Goal: Task Accomplishment & Management: Manage account settings

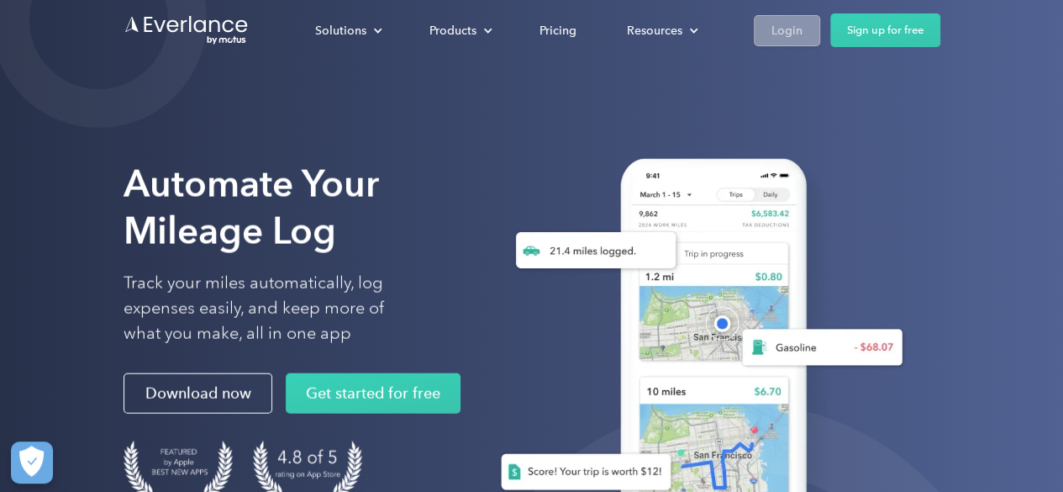
click at [772, 25] on div "Login" at bounding box center [787, 30] width 31 height 21
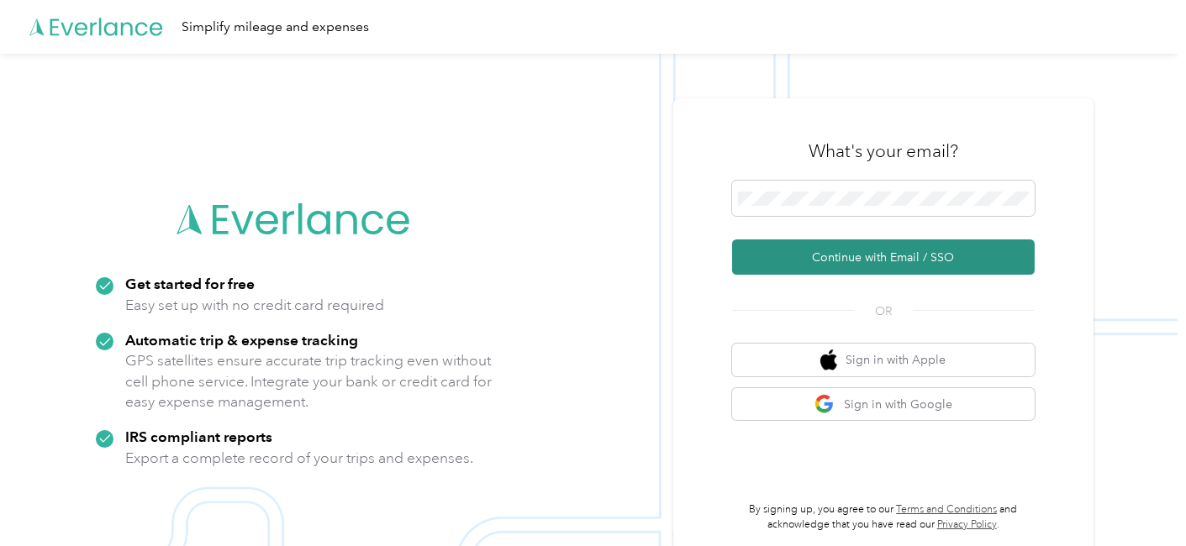
click at [831, 251] on button "Continue with Email / SSO" at bounding box center [883, 257] width 303 height 35
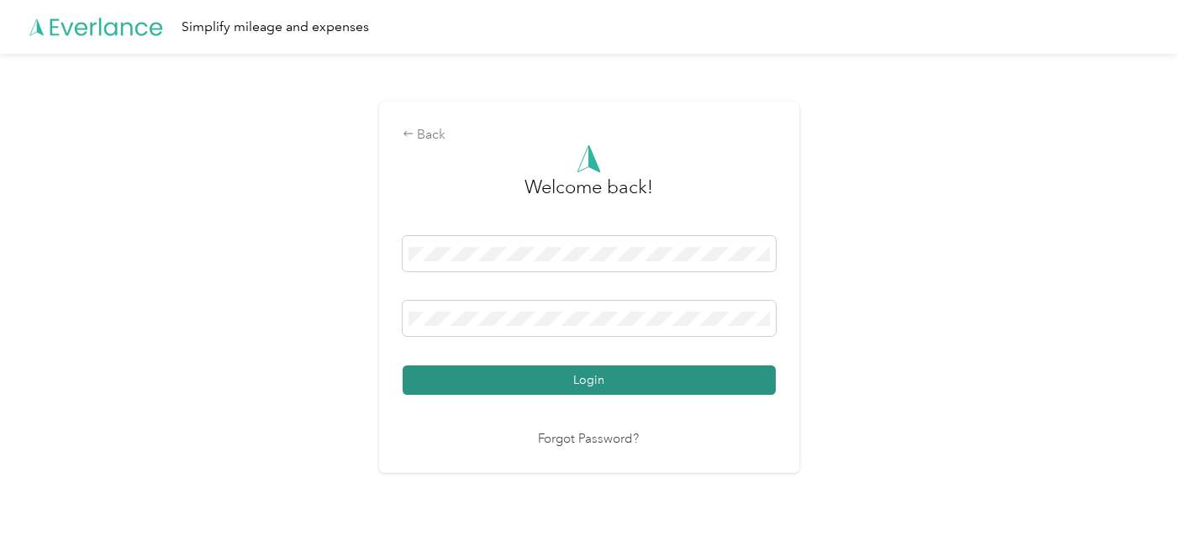
click at [494, 388] on button "Login" at bounding box center [589, 380] width 373 height 29
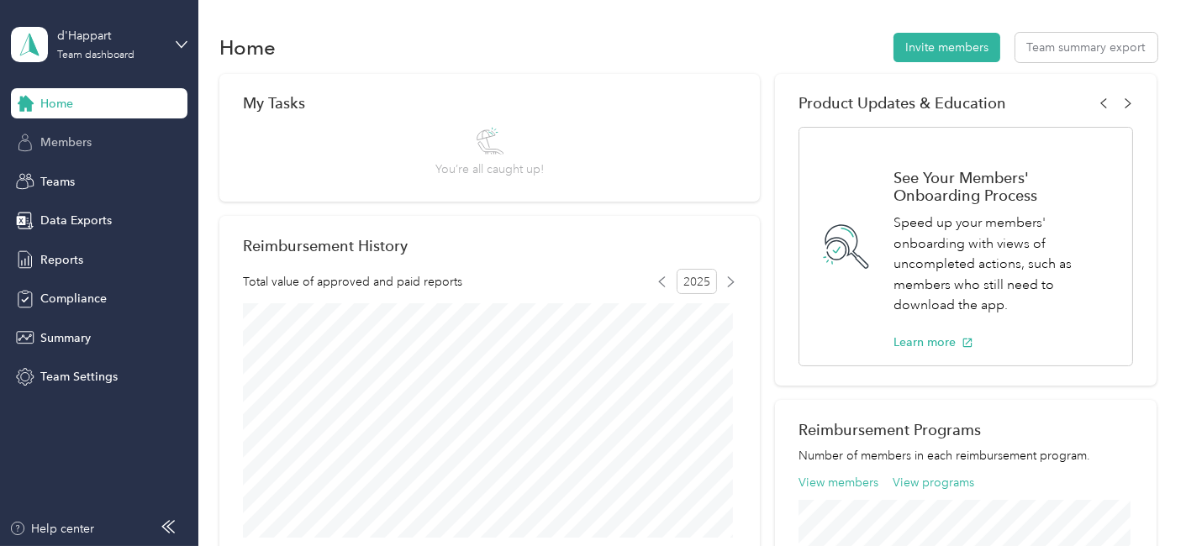
click at [71, 143] on span "Members" at bounding box center [65, 143] width 51 height 18
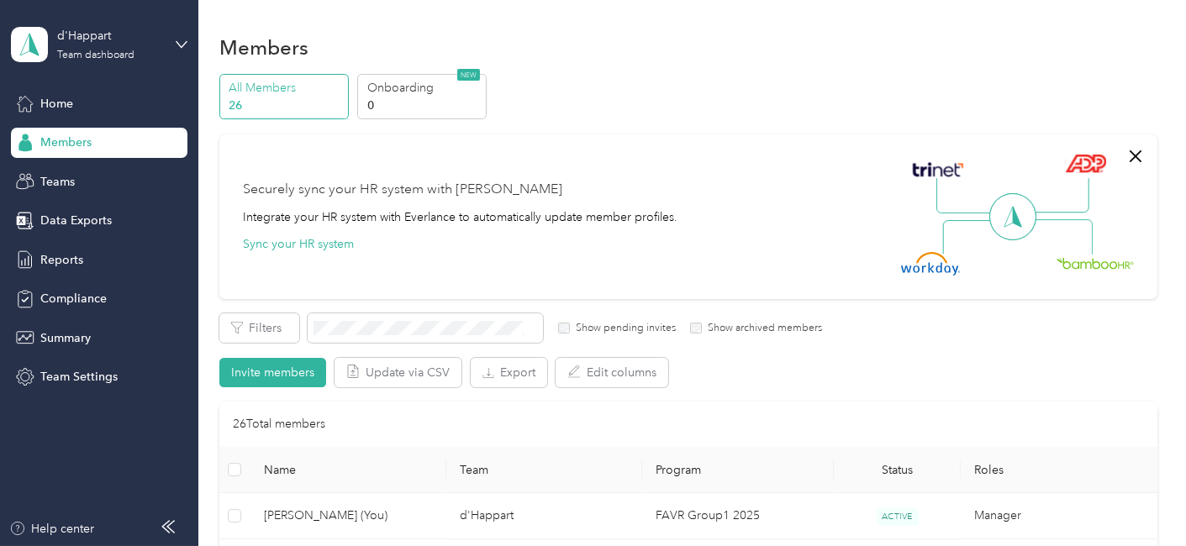
scroll to position [187, 0]
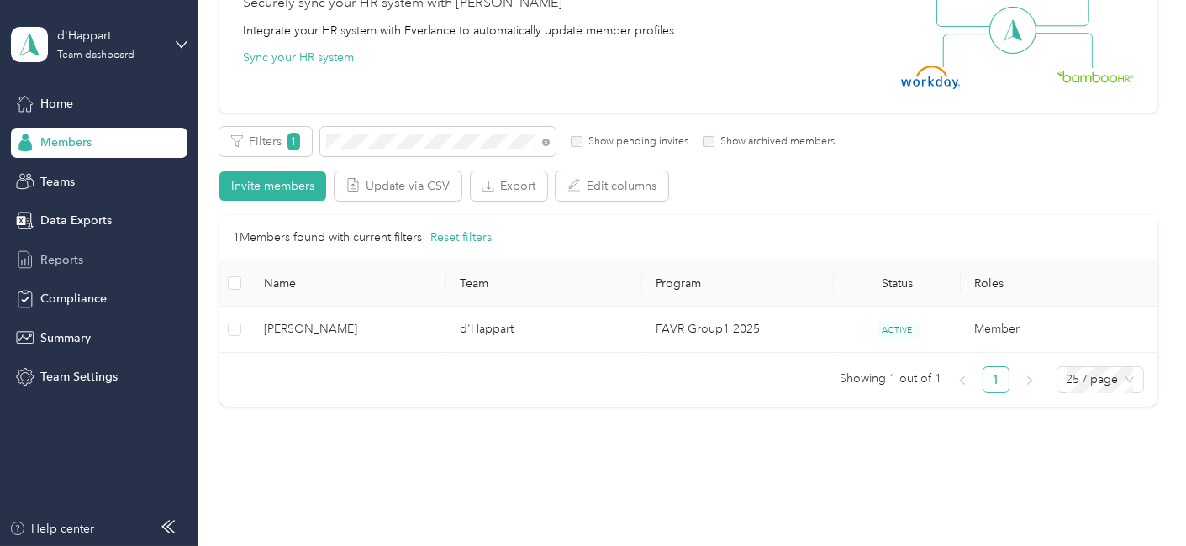
click at [66, 258] on span "Reports" at bounding box center [61, 260] width 43 height 18
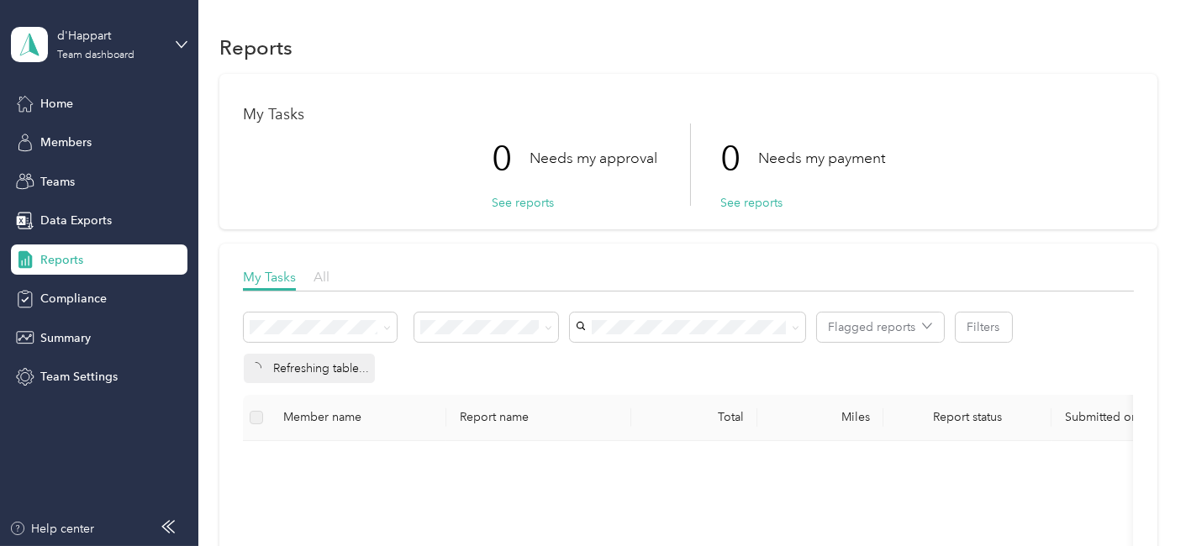
click at [319, 277] on span "All" at bounding box center [322, 277] width 16 height 16
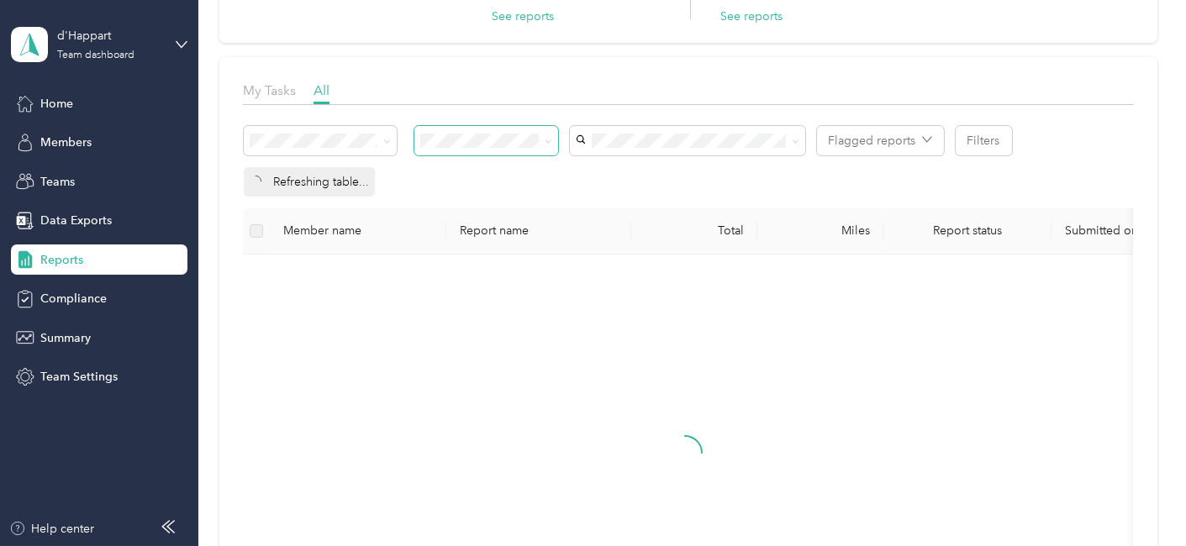
click at [549, 140] on icon at bounding box center [549, 142] width 8 height 8
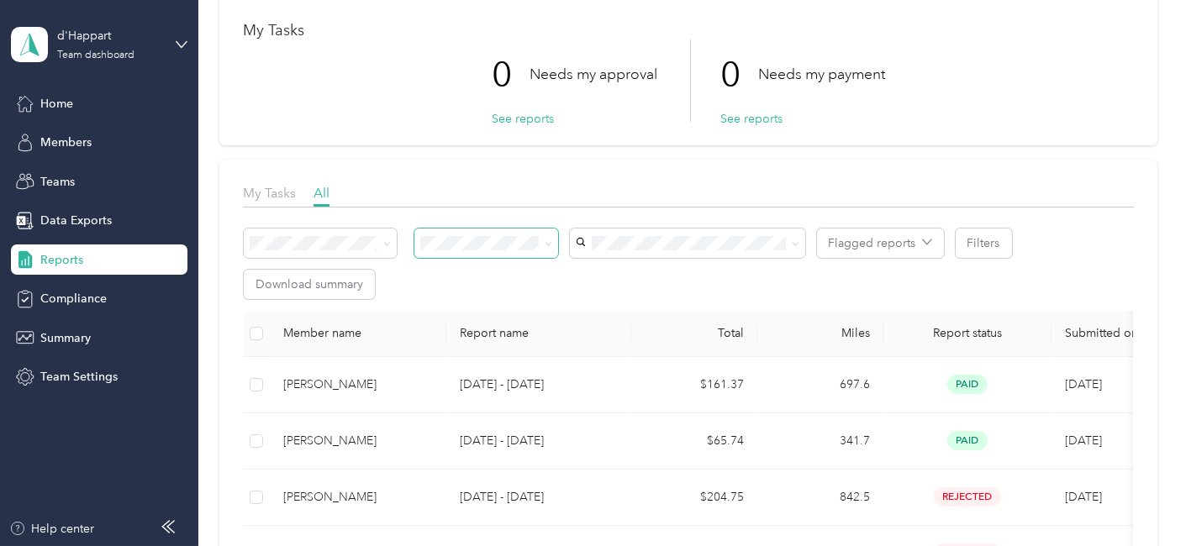
scroll to position [0, 0]
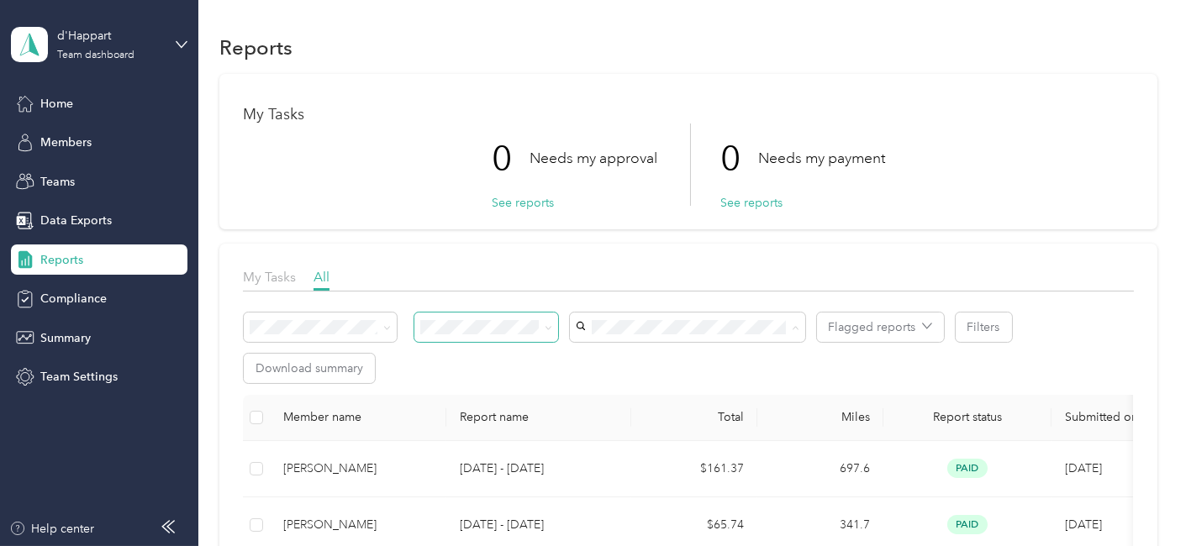
click at [641, 214] on li "[PERSON_NAME]" at bounding box center [687, 207] width 235 height 29
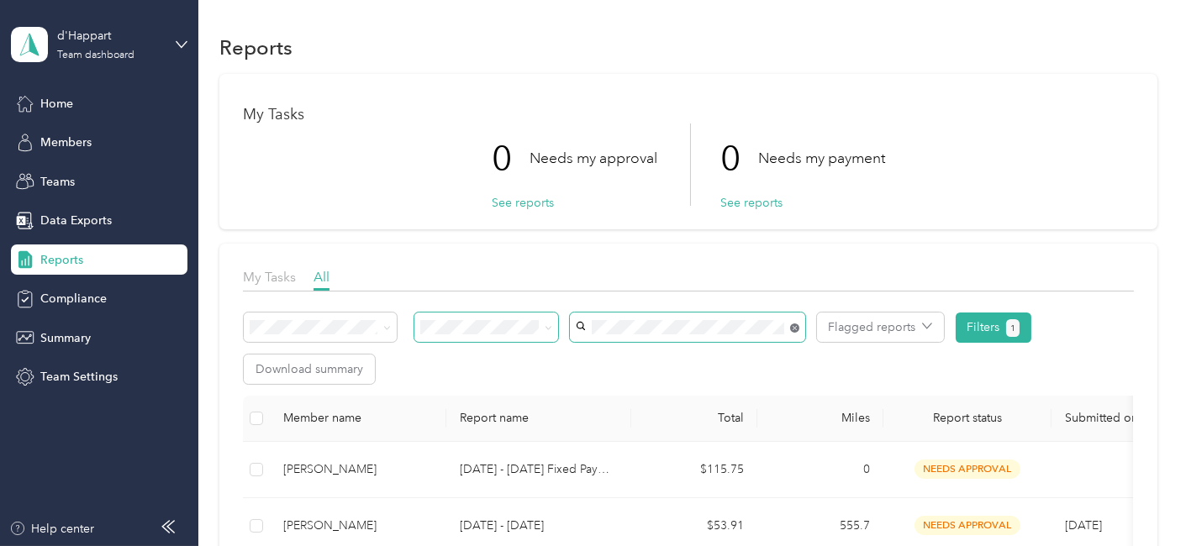
click at [791, 326] on icon at bounding box center [794, 328] width 9 height 9
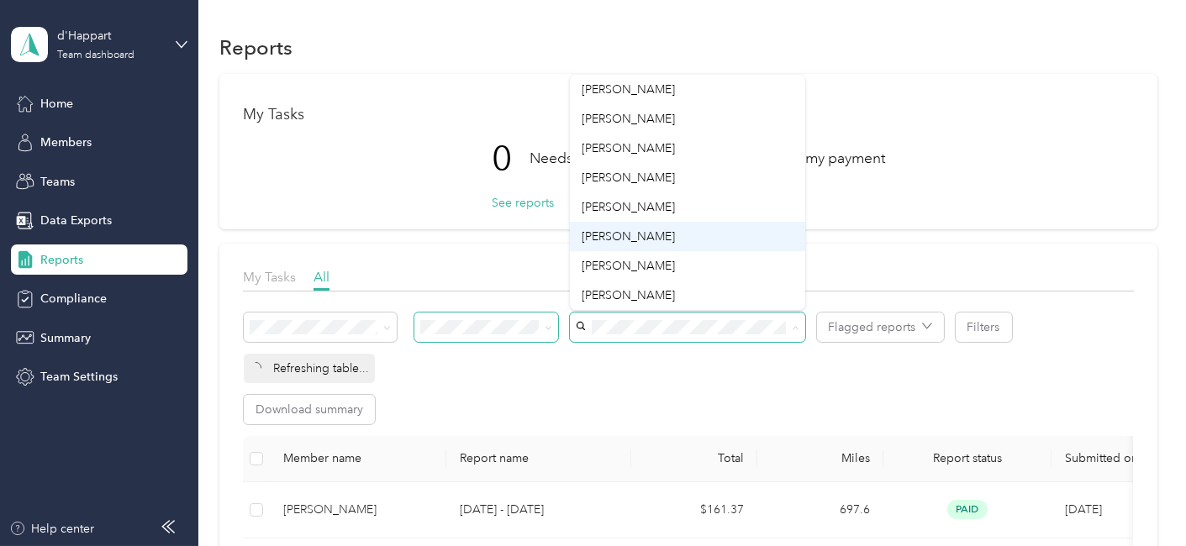
click at [646, 237] on span "[PERSON_NAME]" at bounding box center [628, 236] width 93 height 14
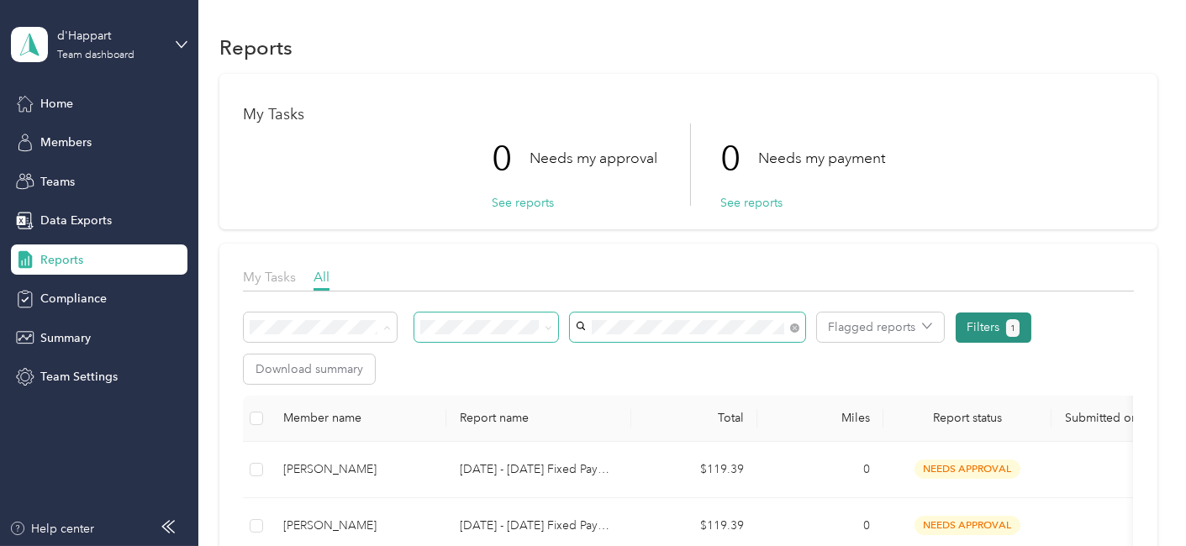
click at [1010, 328] on span "1" at bounding box center [1012, 328] width 5 height 15
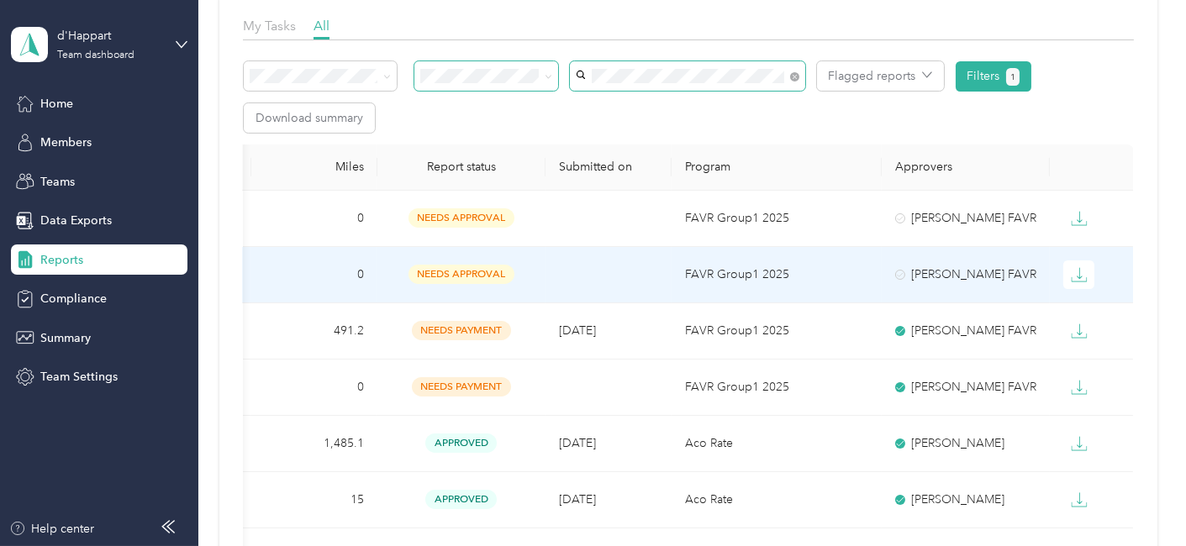
scroll to position [280, 0]
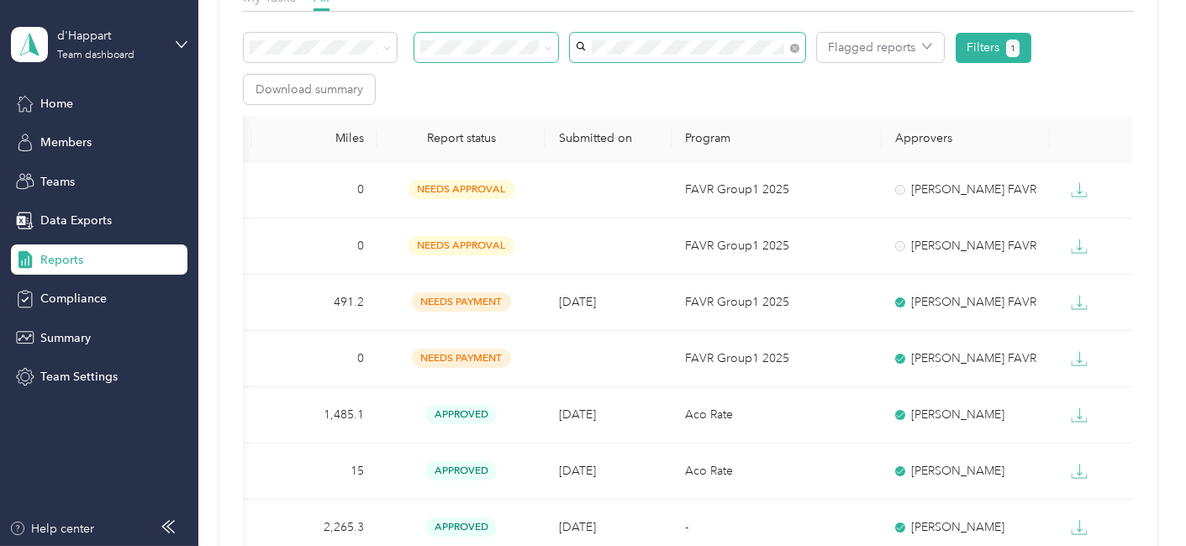
click at [603, 134] on th "Submitted on" at bounding box center [609, 139] width 126 height 46
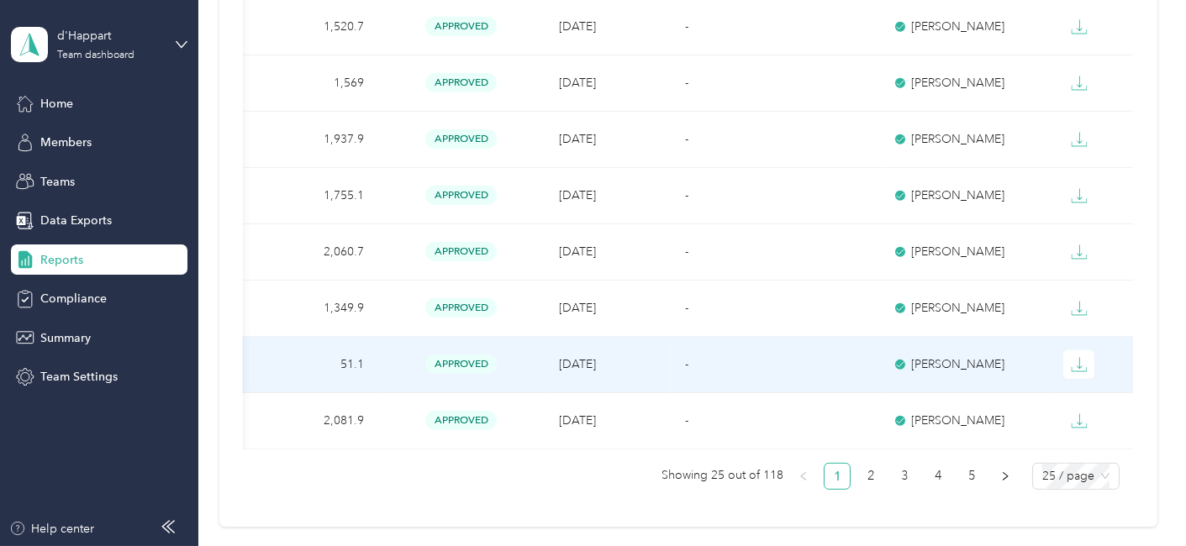
scroll to position [1494, 0]
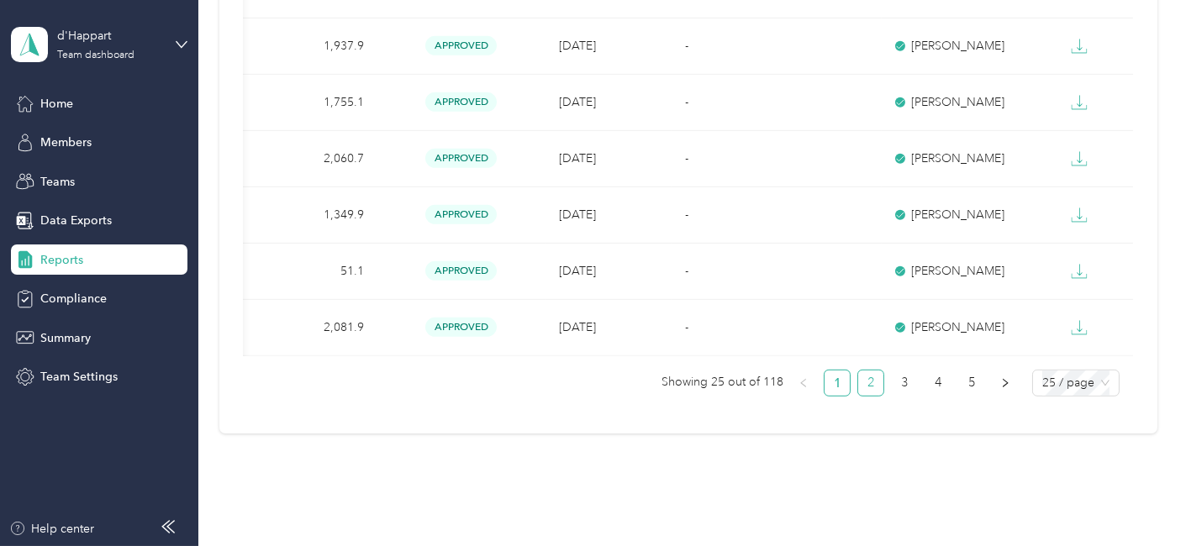
click at [869, 390] on link "2" at bounding box center [870, 383] width 25 height 25
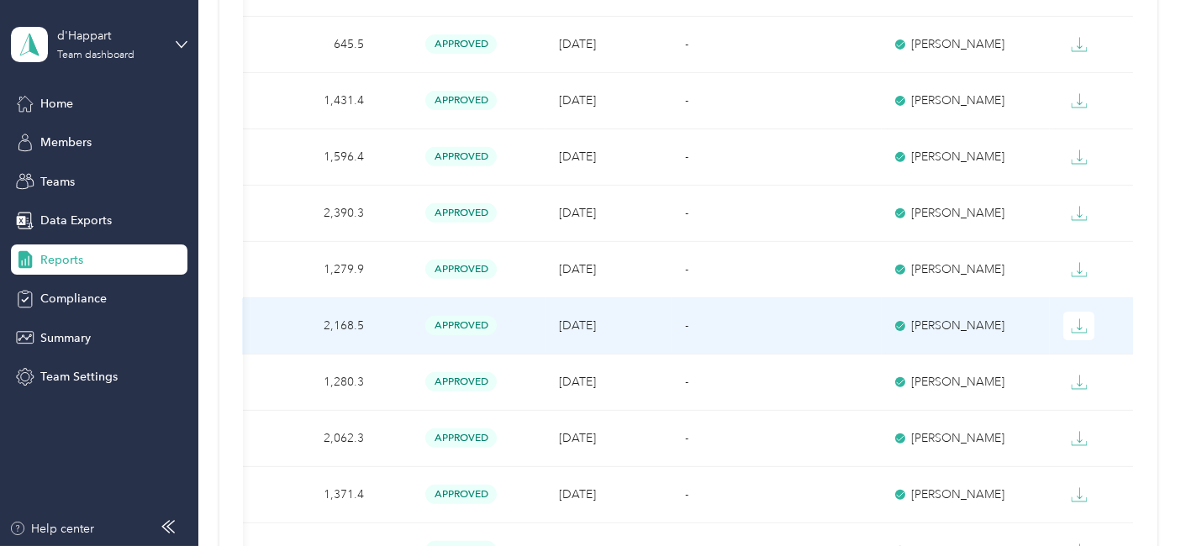
scroll to position [1561, 0]
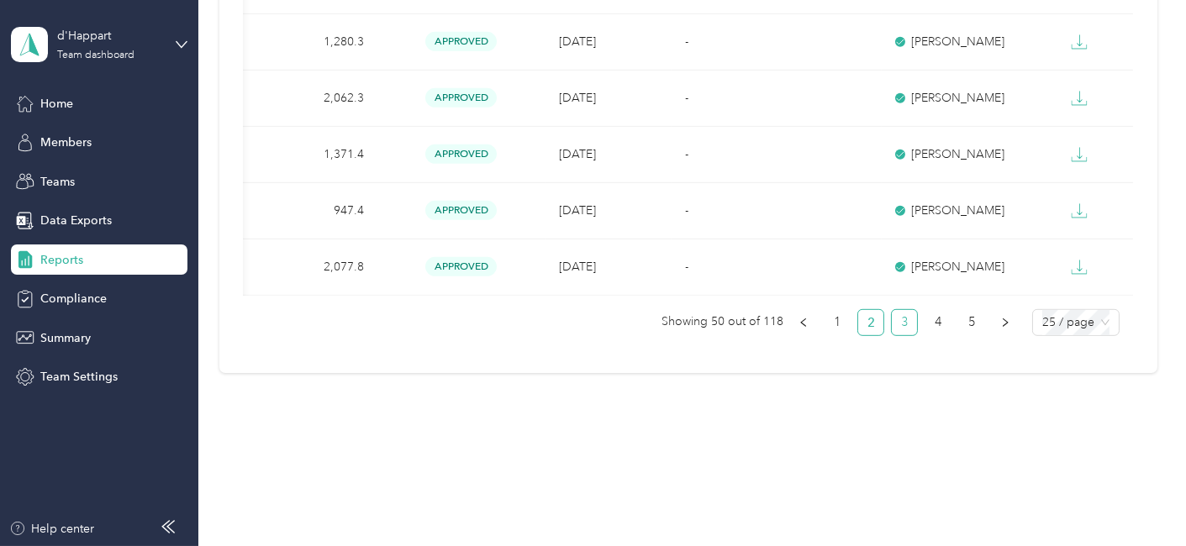
click at [895, 323] on link "3" at bounding box center [904, 322] width 25 height 25
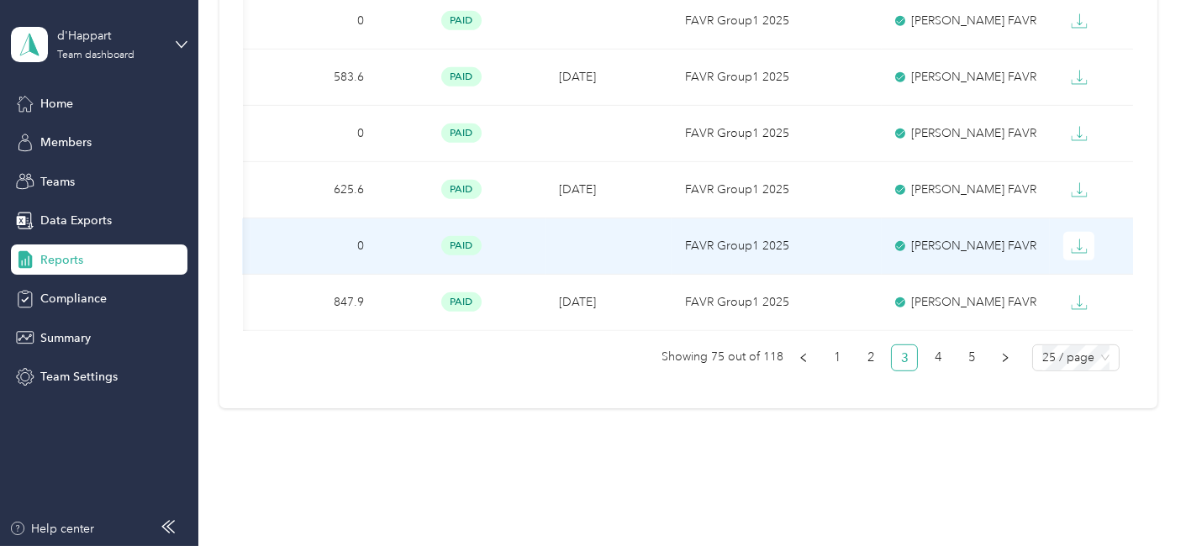
scroll to position [1561, 0]
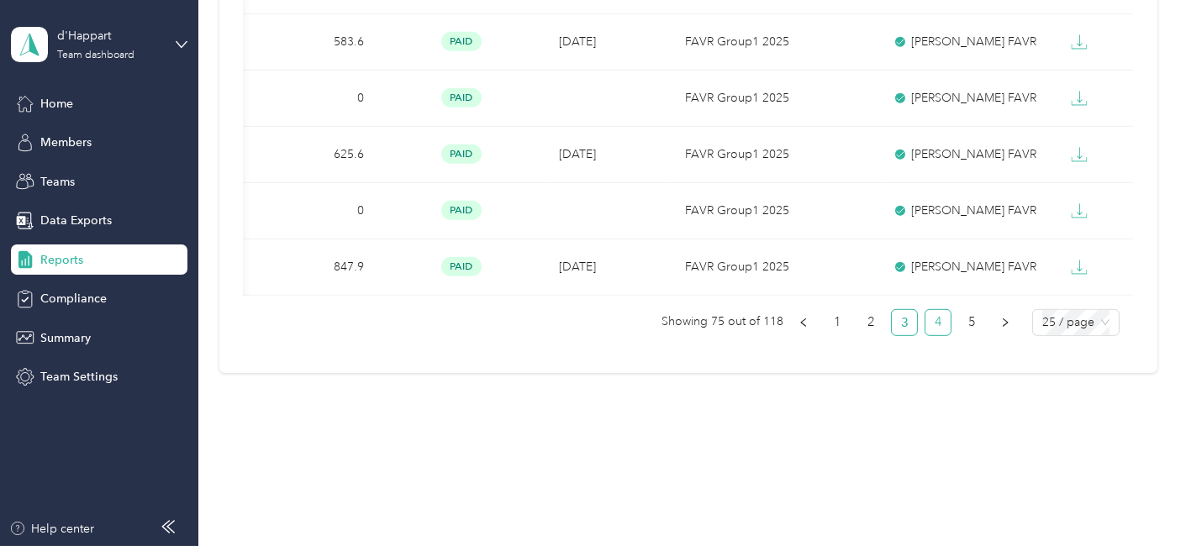
click at [935, 325] on link "4" at bounding box center [938, 322] width 25 height 25
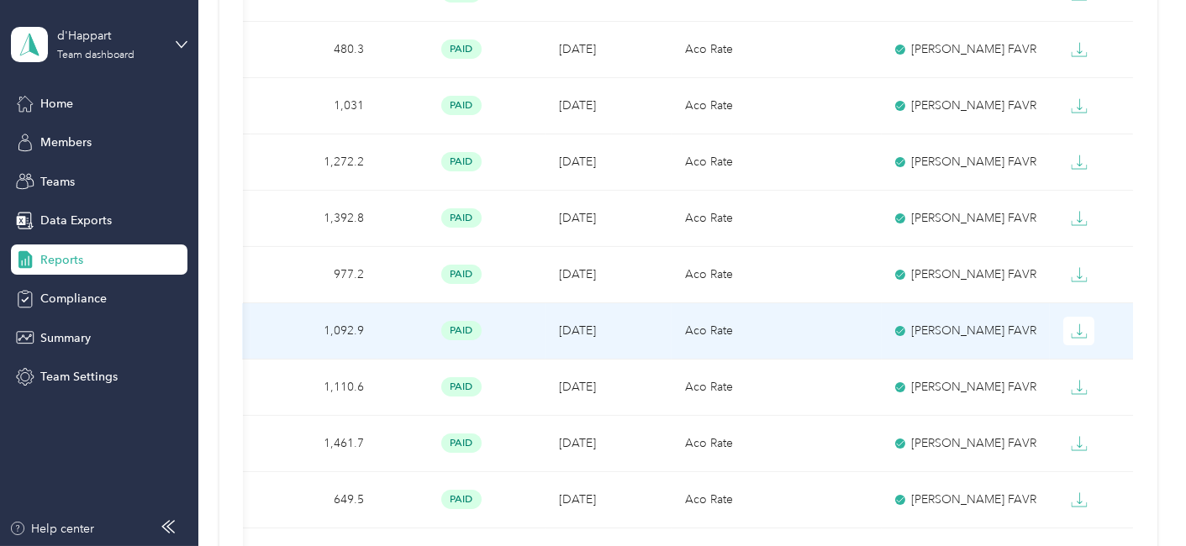
scroll to position [160, 0]
